Goal: Use online tool/utility: Utilize a website feature to perform a specific function

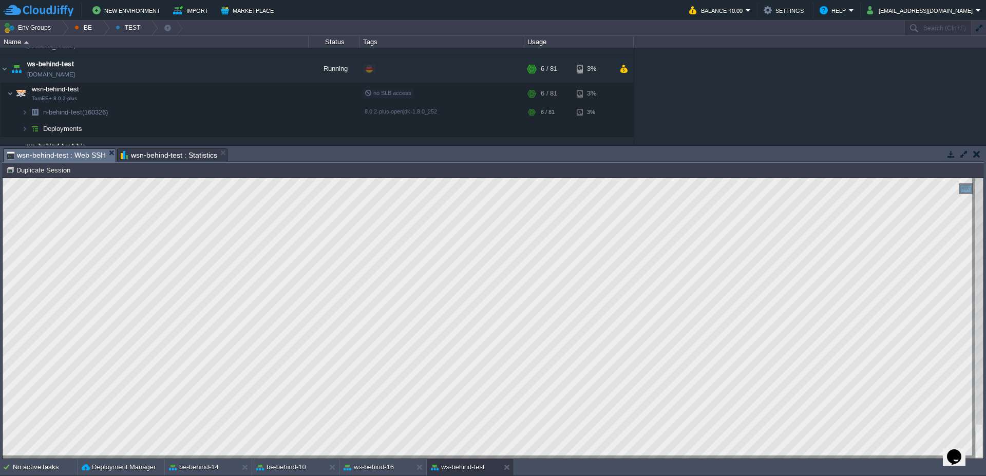
scroll to position [4, 32]
click at [103, 27] on div at bounding box center [103, 28] width 14 height 15
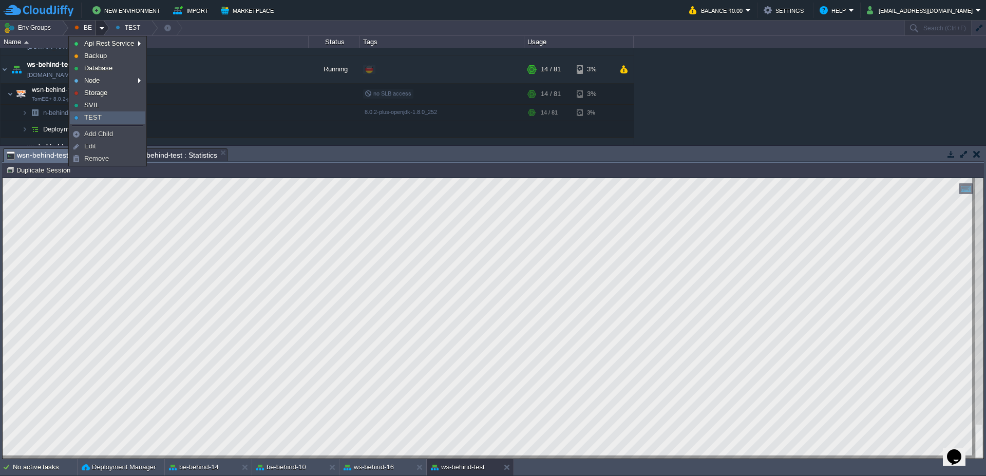
click at [107, 116] on link "TEST" at bounding box center [107, 117] width 74 height 11
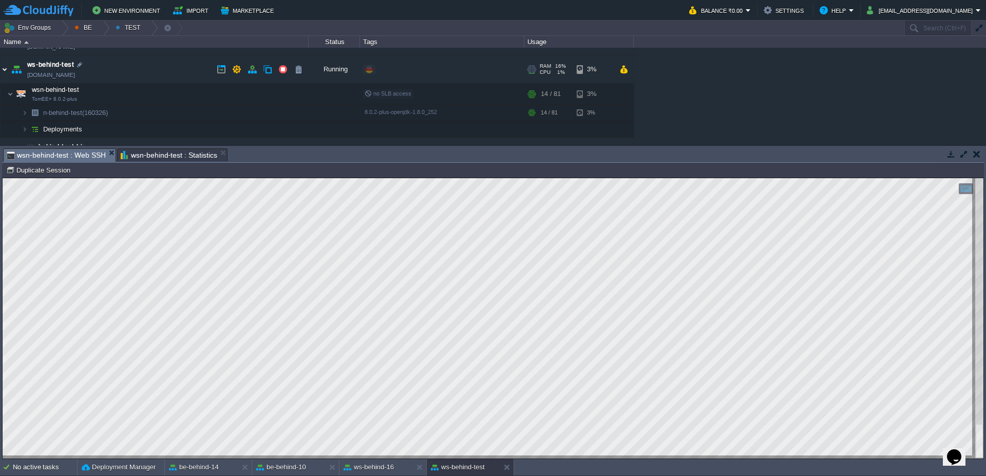
click at [1, 70] on img at bounding box center [5, 69] width 8 height 28
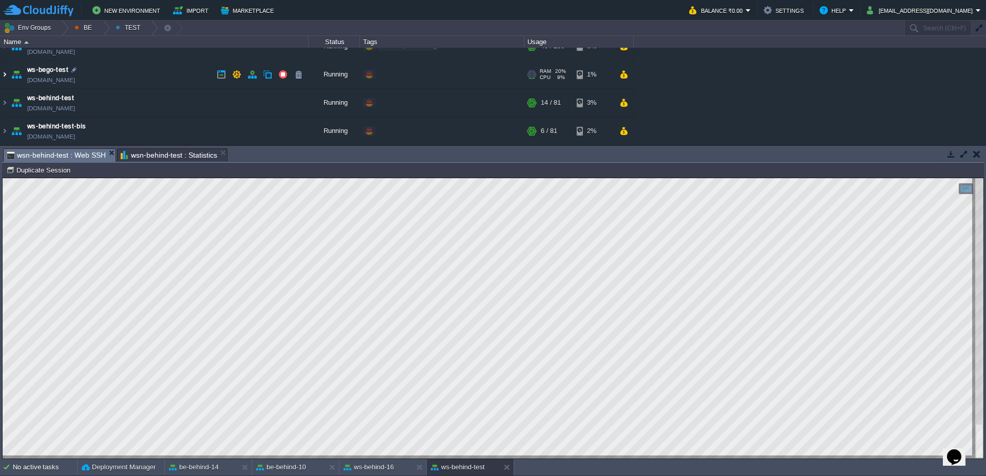
scroll to position [15, 0]
click at [3, 131] on img at bounding box center [5, 131] width 8 height 28
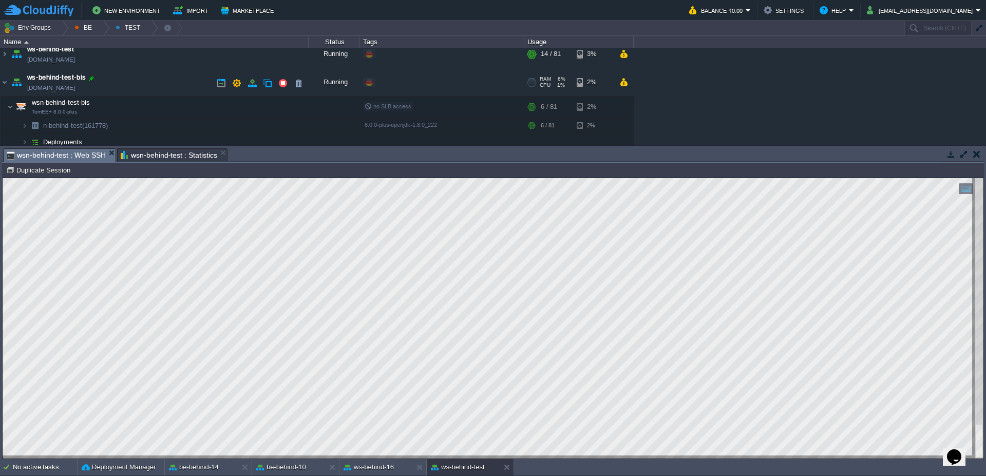
scroll to position [69, 0]
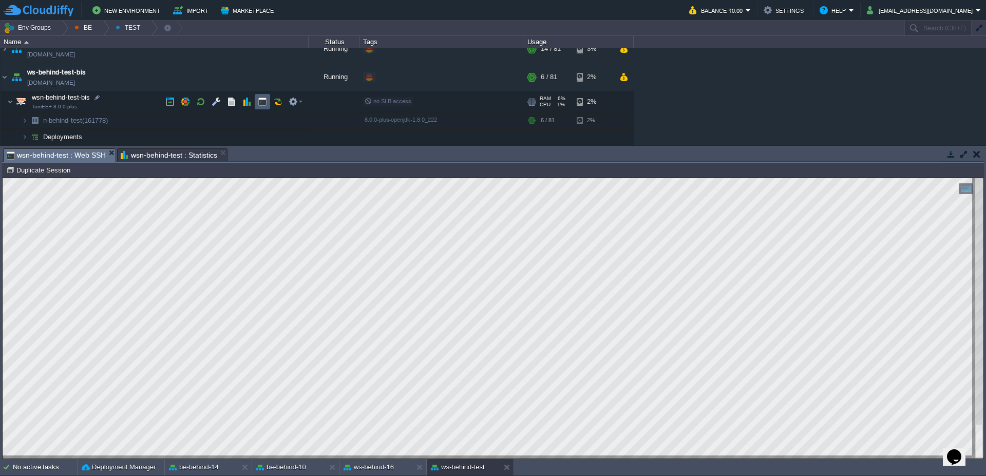
click at [259, 106] on button "button" at bounding box center [262, 101] width 9 height 9
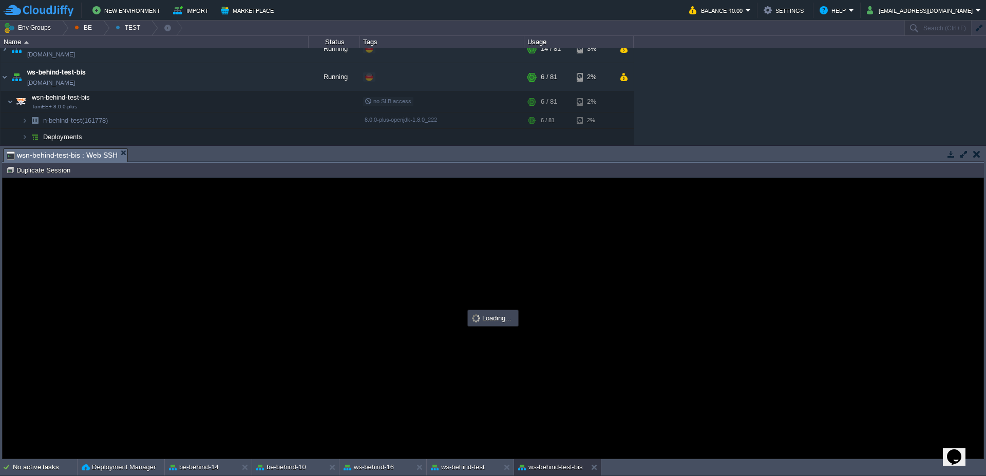
scroll to position [0, 0]
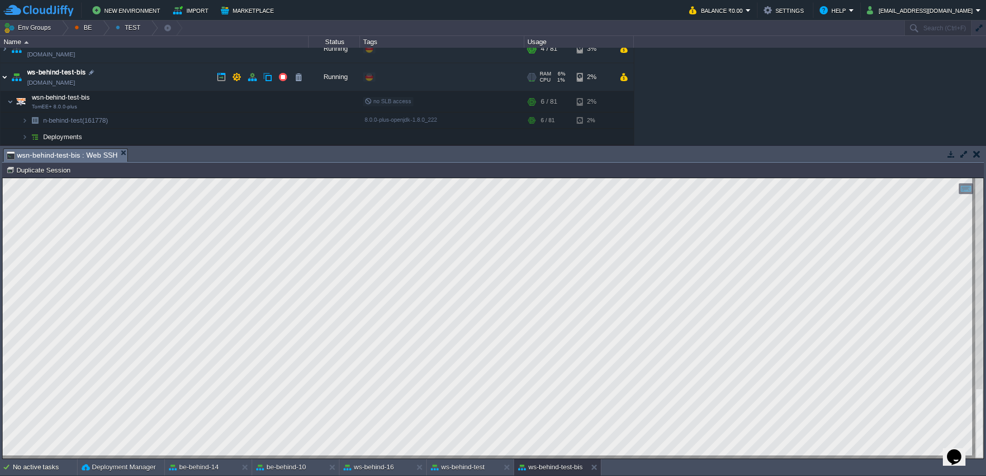
click at [3, 79] on img at bounding box center [5, 77] width 8 height 28
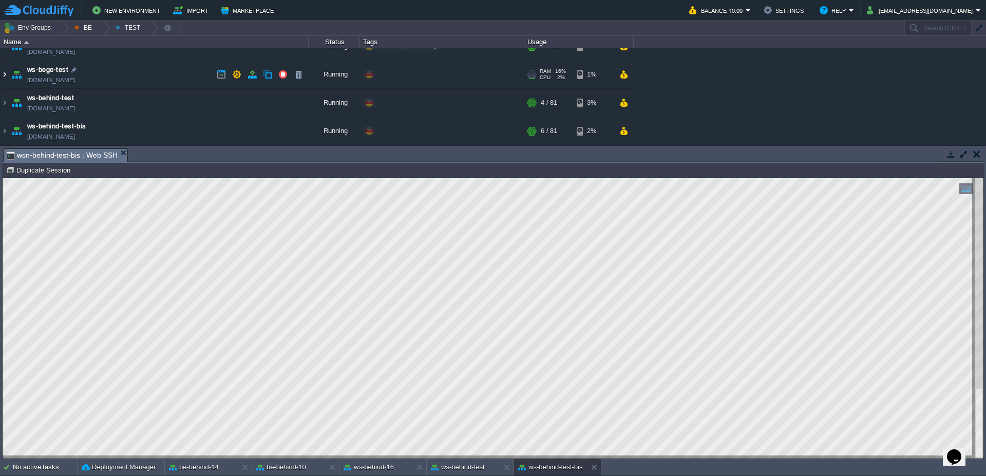
click at [1, 73] on img at bounding box center [5, 75] width 8 height 28
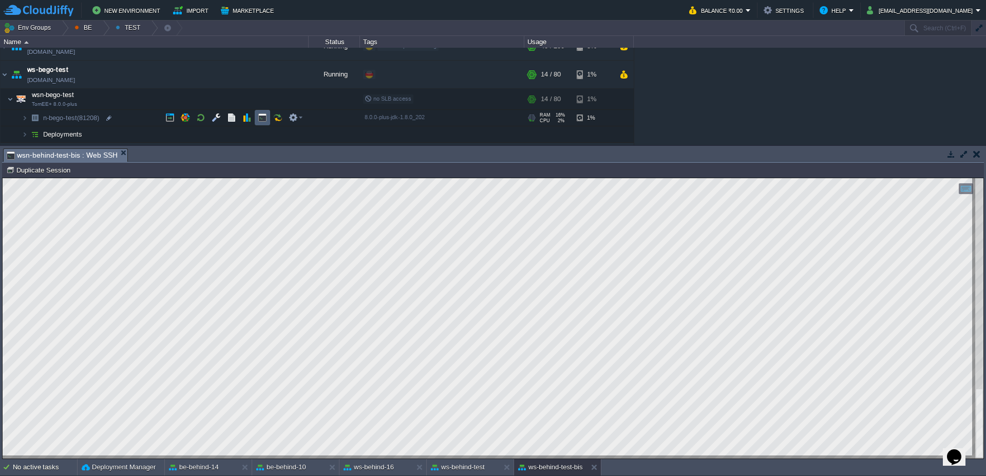
click at [261, 121] on button "button" at bounding box center [262, 117] width 9 height 9
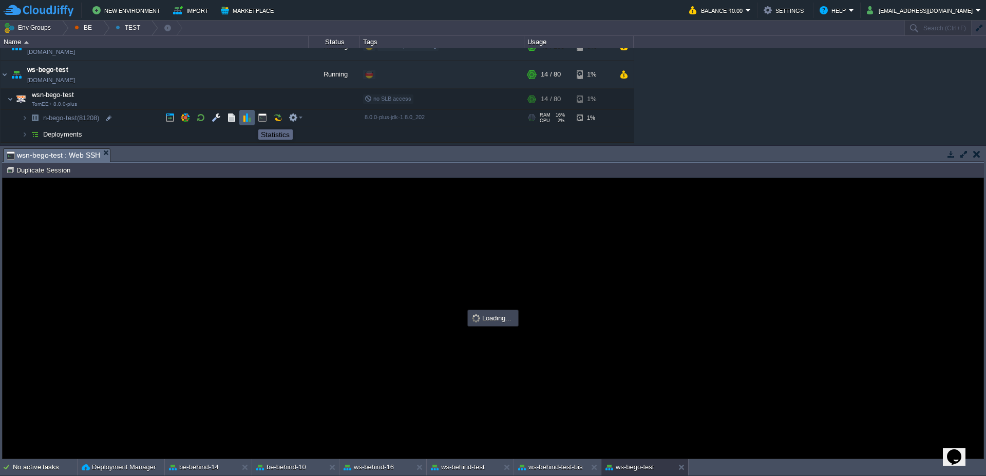
click at [247, 120] on button "button" at bounding box center [246, 117] width 9 height 9
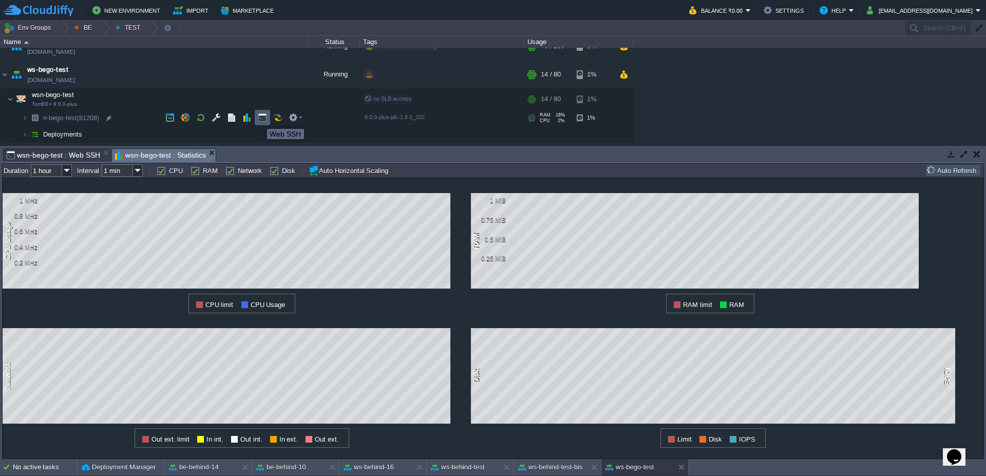
scroll to position [0, 0]
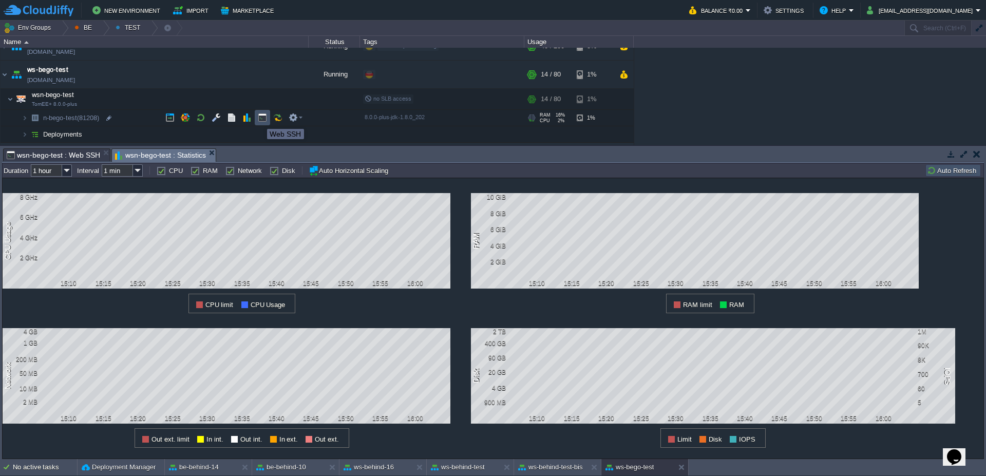
click at [261, 119] on button "button" at bounding box center [262, 117] width 9 height 9
type input "#000000"
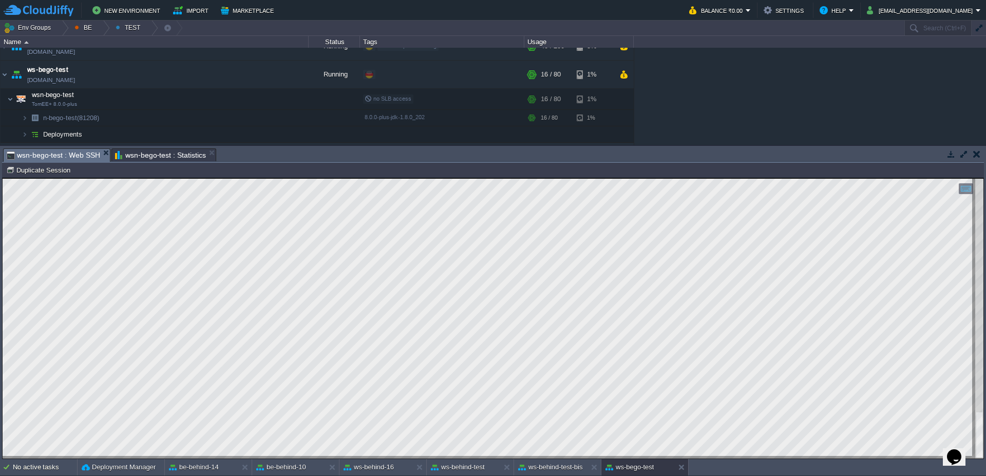
type textarea "SELECT t1.* FROM ap_tipoologia_messaggio t1 WHERE 1=1 AND t1.codice ='PN_RITIRI…"
click at [385, 467] on button "ws-behind-16" at bounding box center [368, 467] width 50 height 10
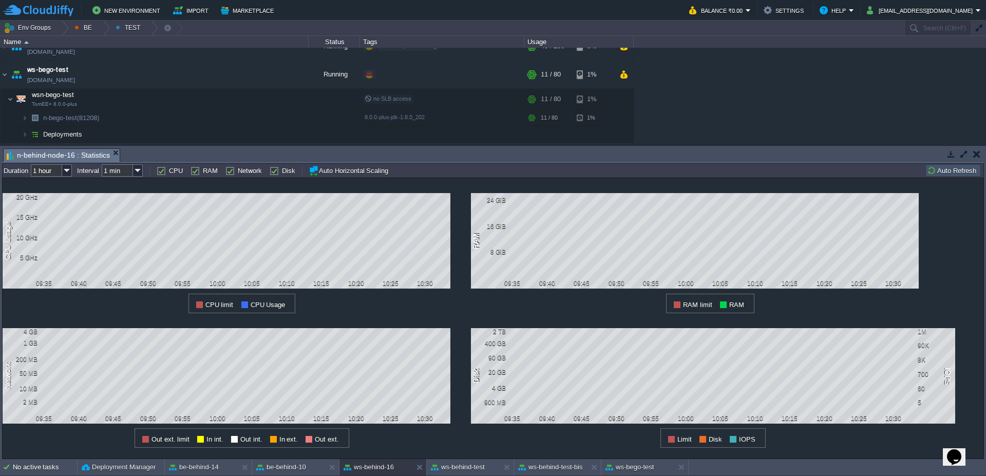
click at [948, 169] on button "Auto Refresh" at bounding box center [953, 170] width 52 height 9
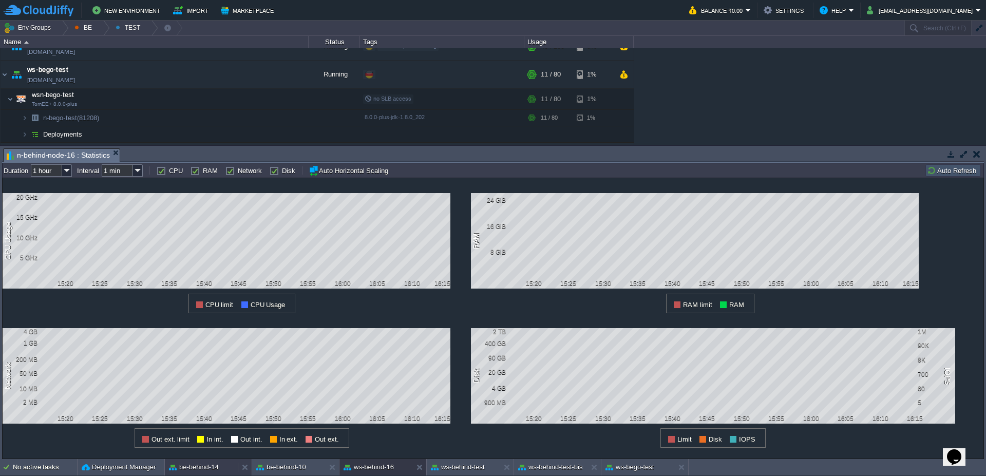
click at [200, 471] on button "be-behind-14" at bounding box center [194, 467] width 50 height 10
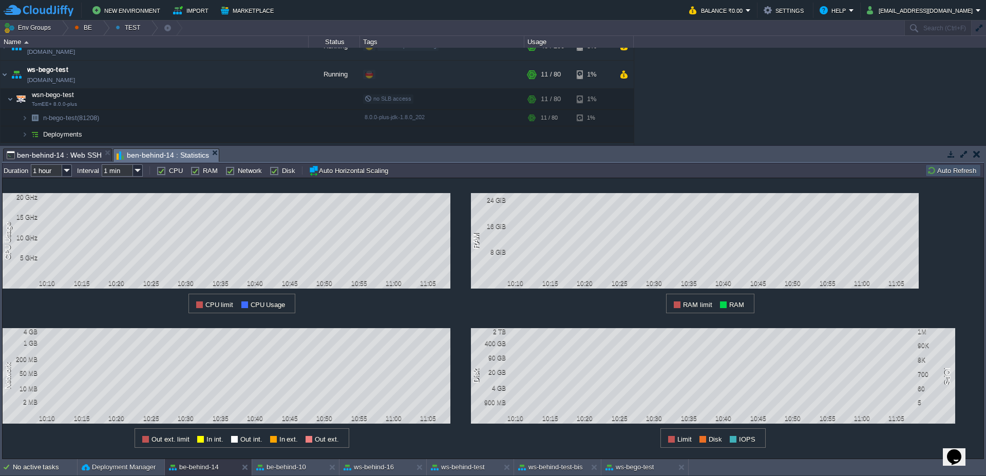
click at [960, 171] on button "Auto Refresh" at bounding box center [953, 170] width 52 height 9
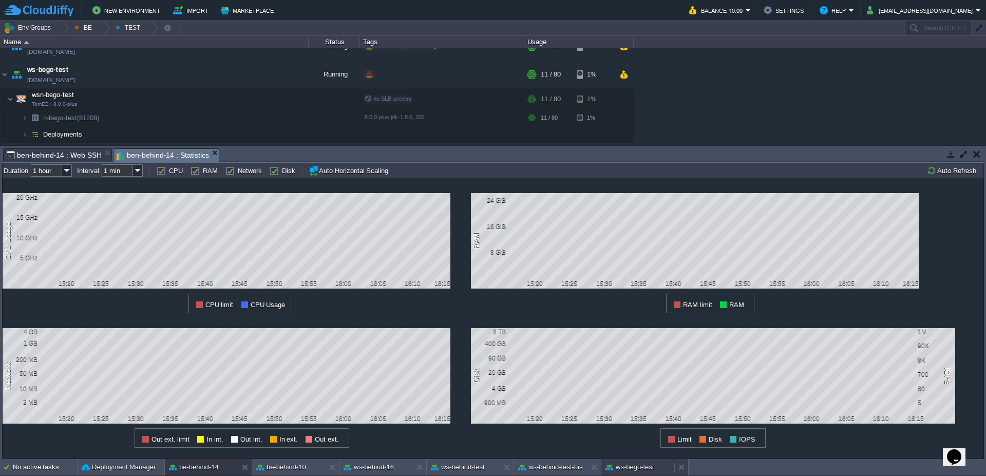
click at [639, 471] on button "ws-bego-test" at bounding box center [629, 467] width 48 height 10
